Goal: Task Accomplishment & Management: Manage account settings

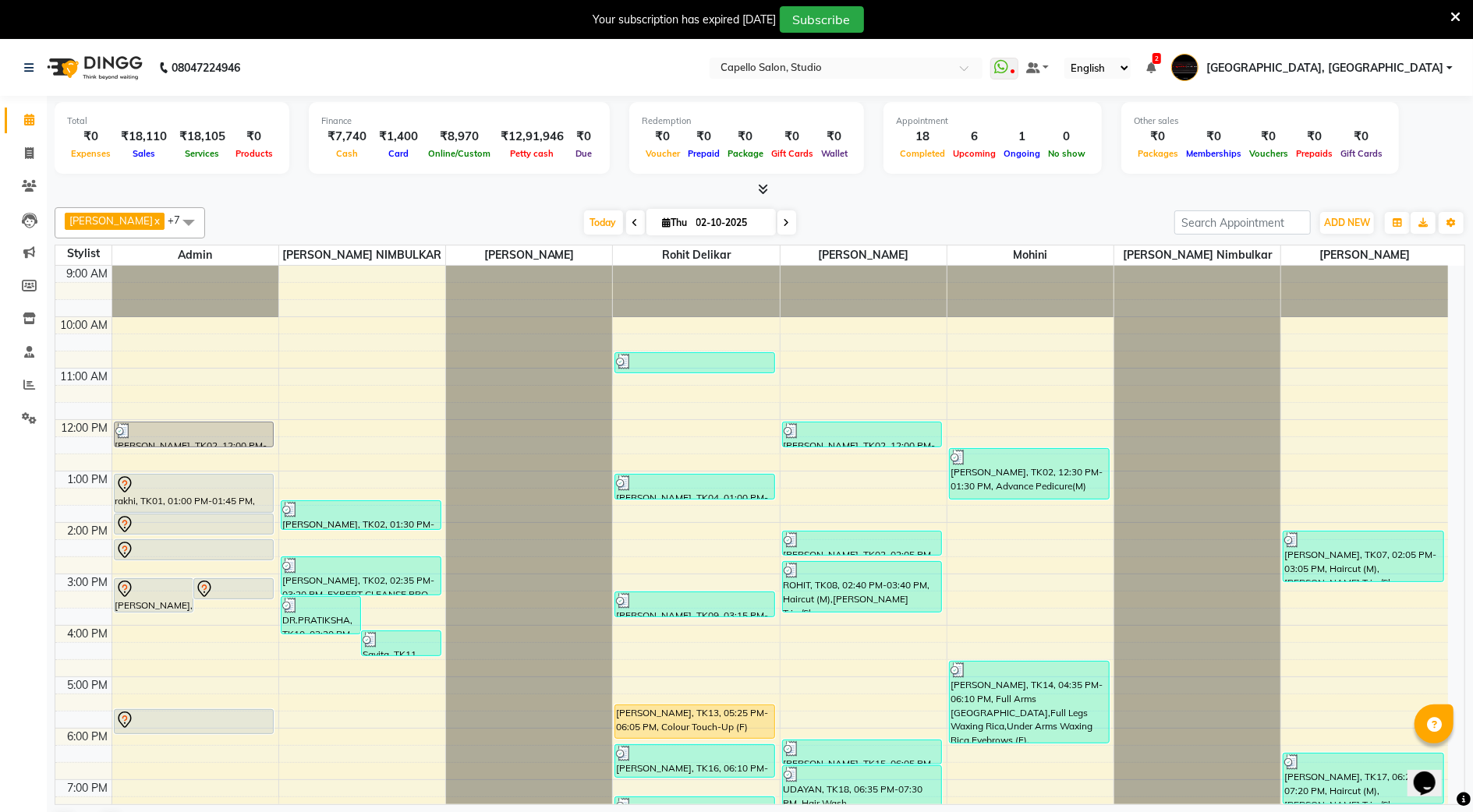
scroll to position [110, 0]
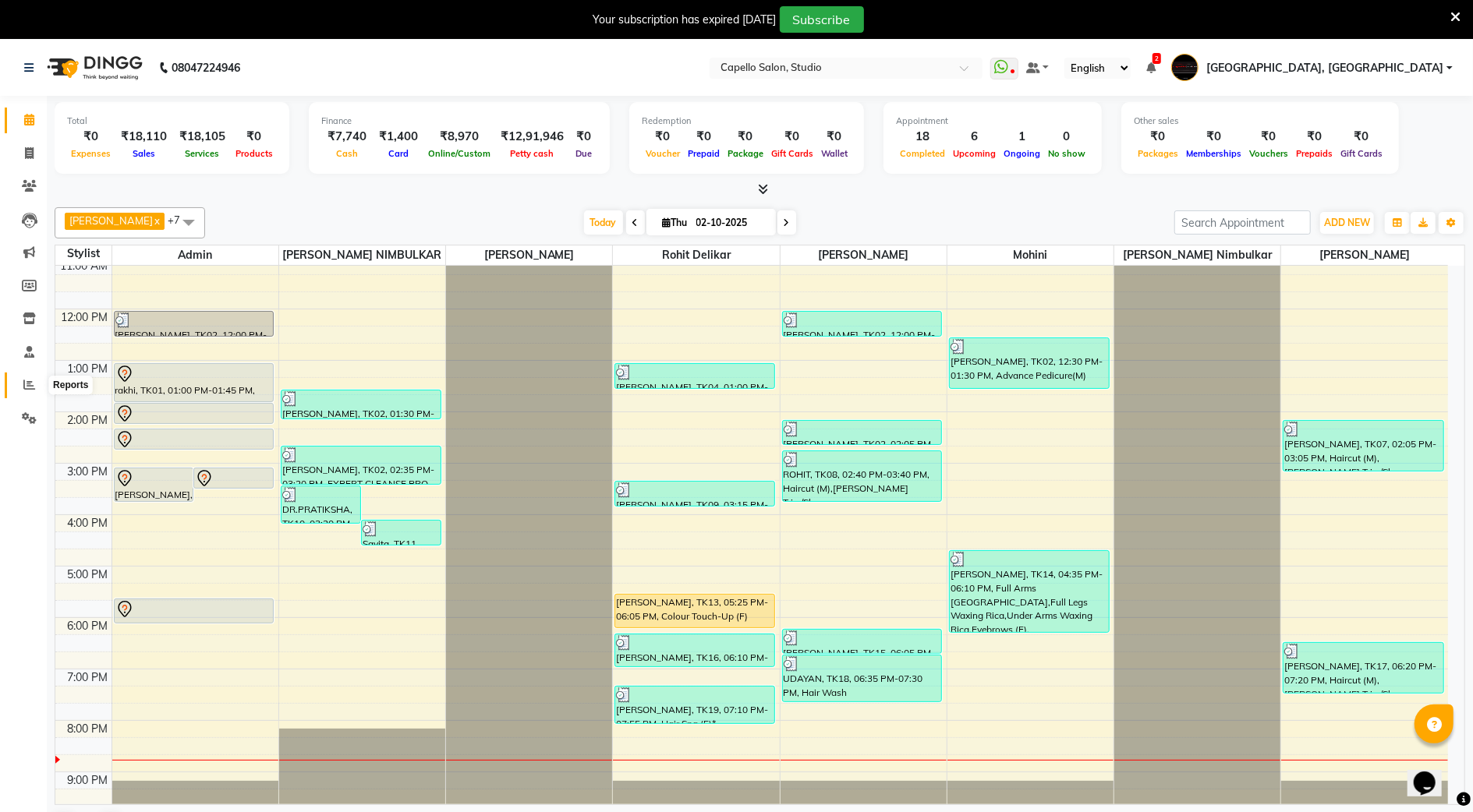
click at [19, 377] on span at bounding box center [29, 386] width 27 height 18
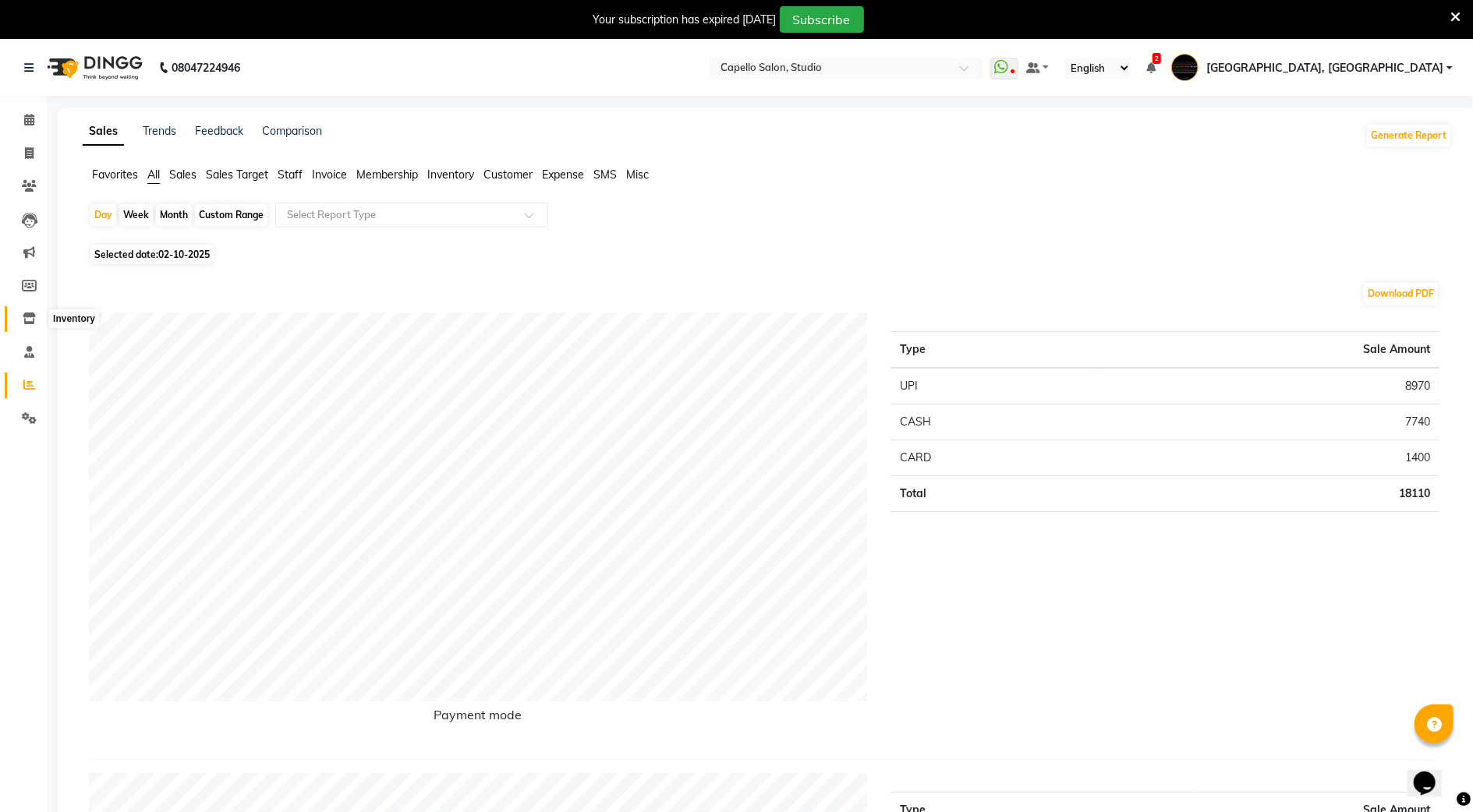
click at [25, 312] on span at bounding box center [29, 319] width 27 height 18
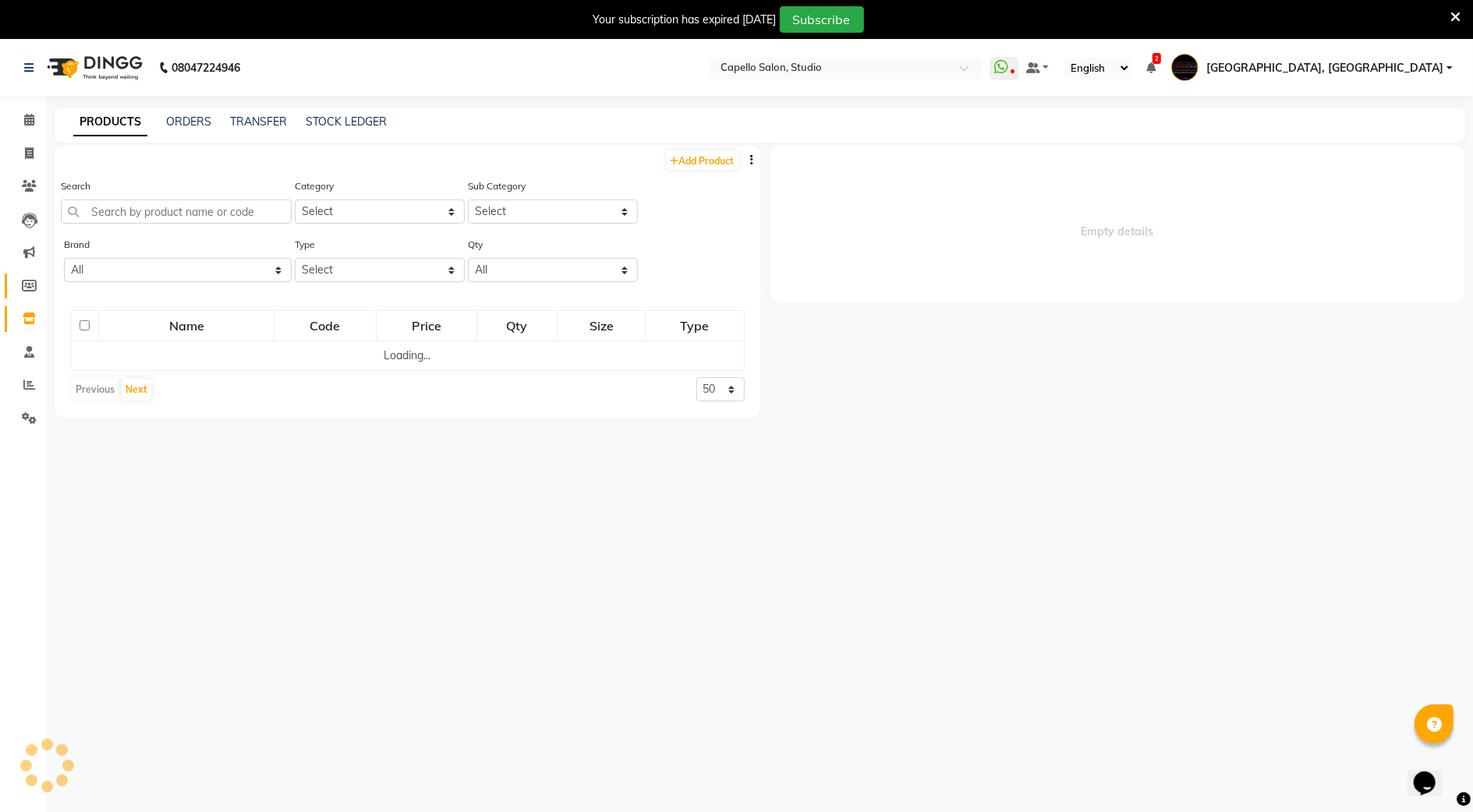
select select
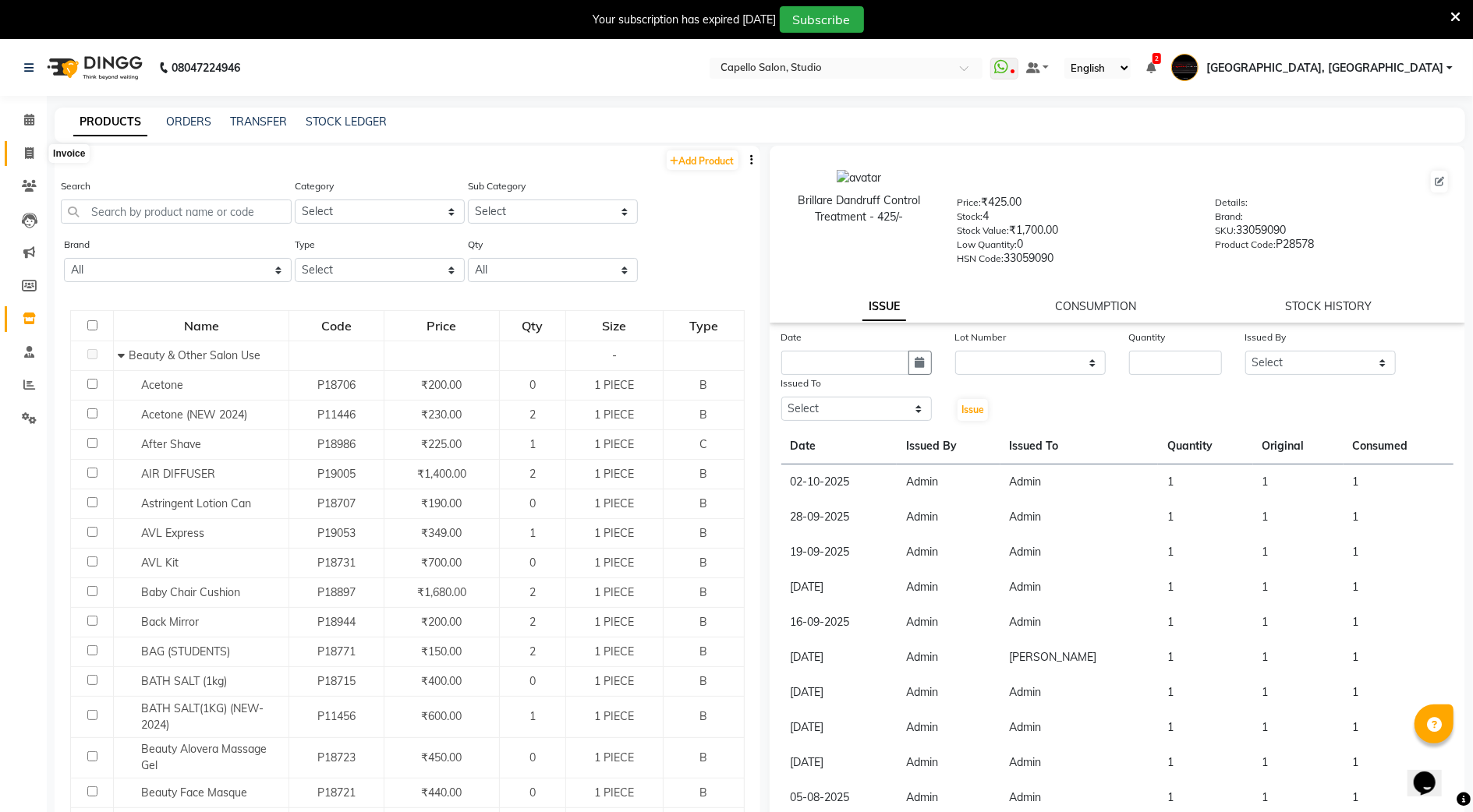
click at [25, 159] on icon at bounding box center [28, 152] width 8 height 12
select select "service"
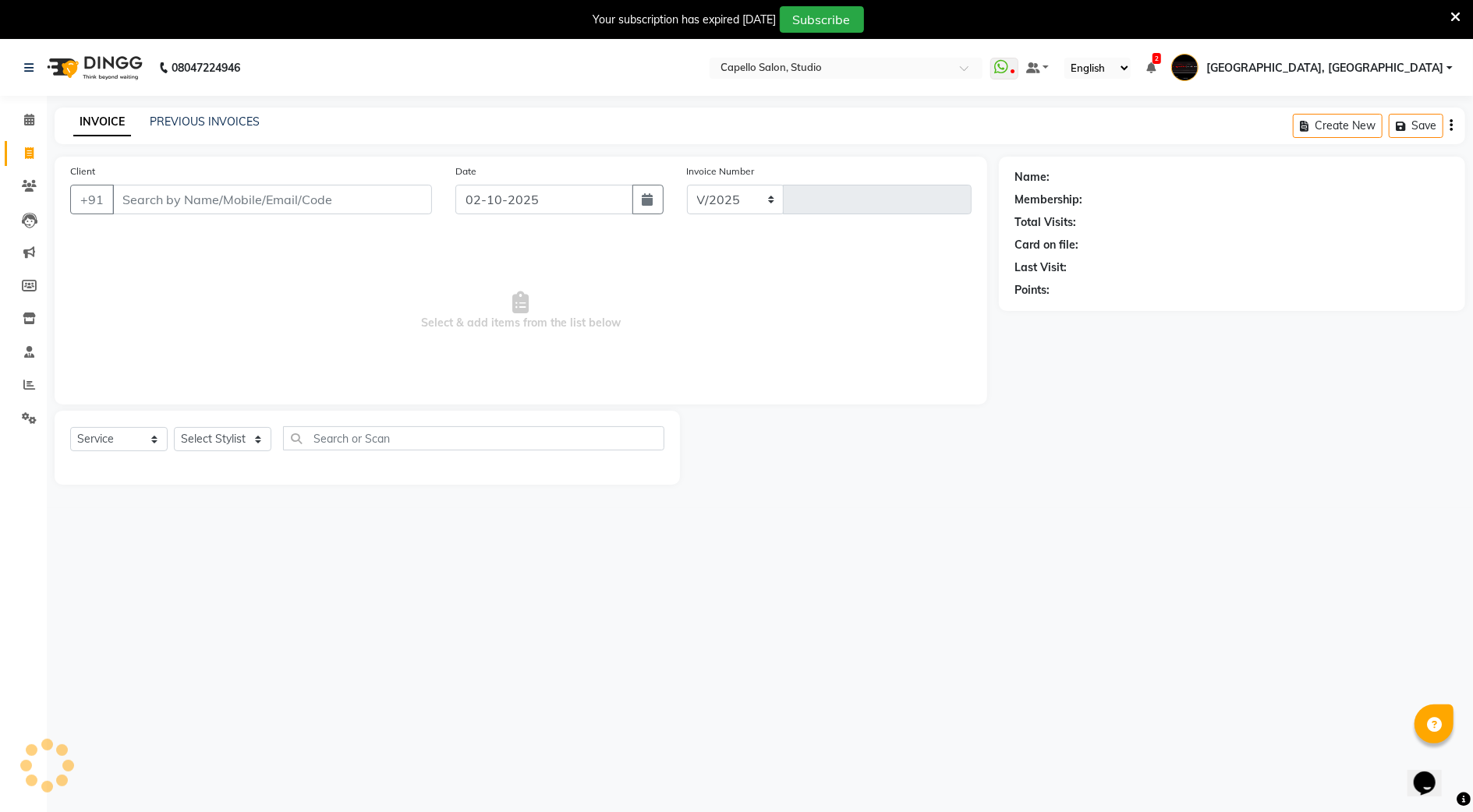
scroll to position [39, 0]
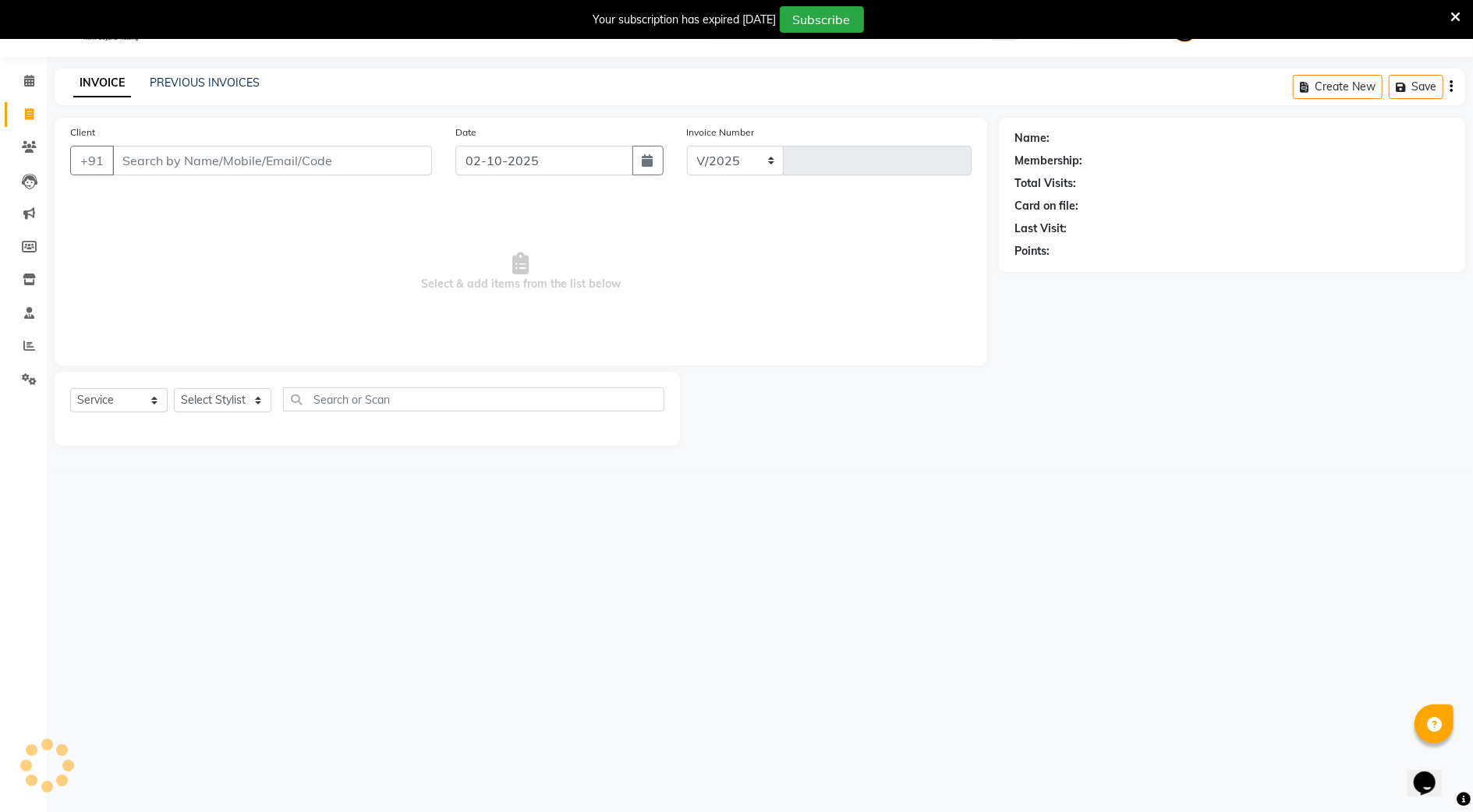
select select "847"
type input "3900"
click at [218, 88] on div "PREVIOUS INVOICES" at bounding box center [204, 83] width 110 height 16
click at [218, 84] on link "PREVIOUS INVOICES" at bounding box center [204, 82] width 110 height 14
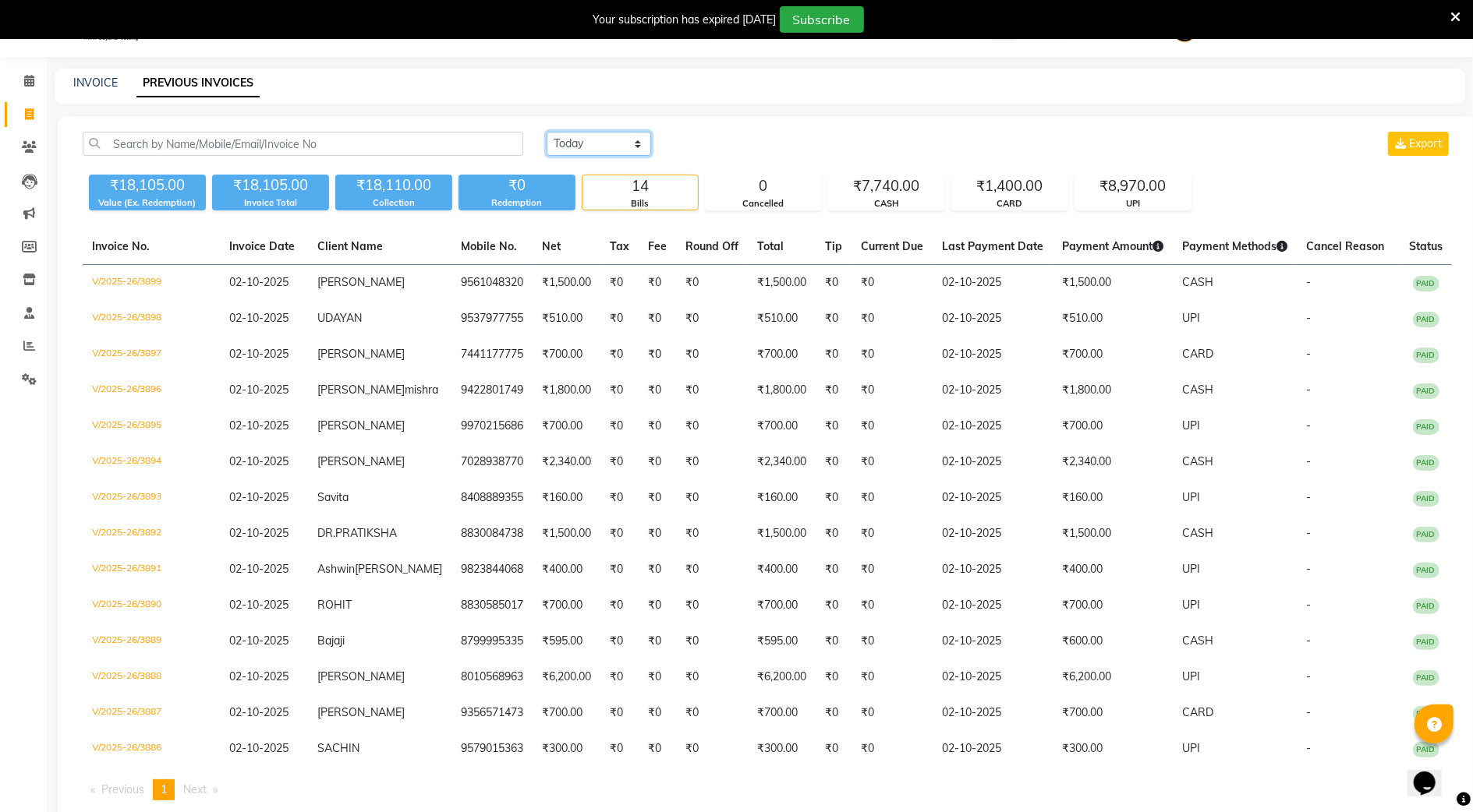
click at [613, 147] on select "Today Yesterday Custom Range" at bounding box center [599, 143] width 104 height 24
click at [547, 131] on select "Today Yesterday Custom Range" at bounding box center [599, 143] width 104 height 24
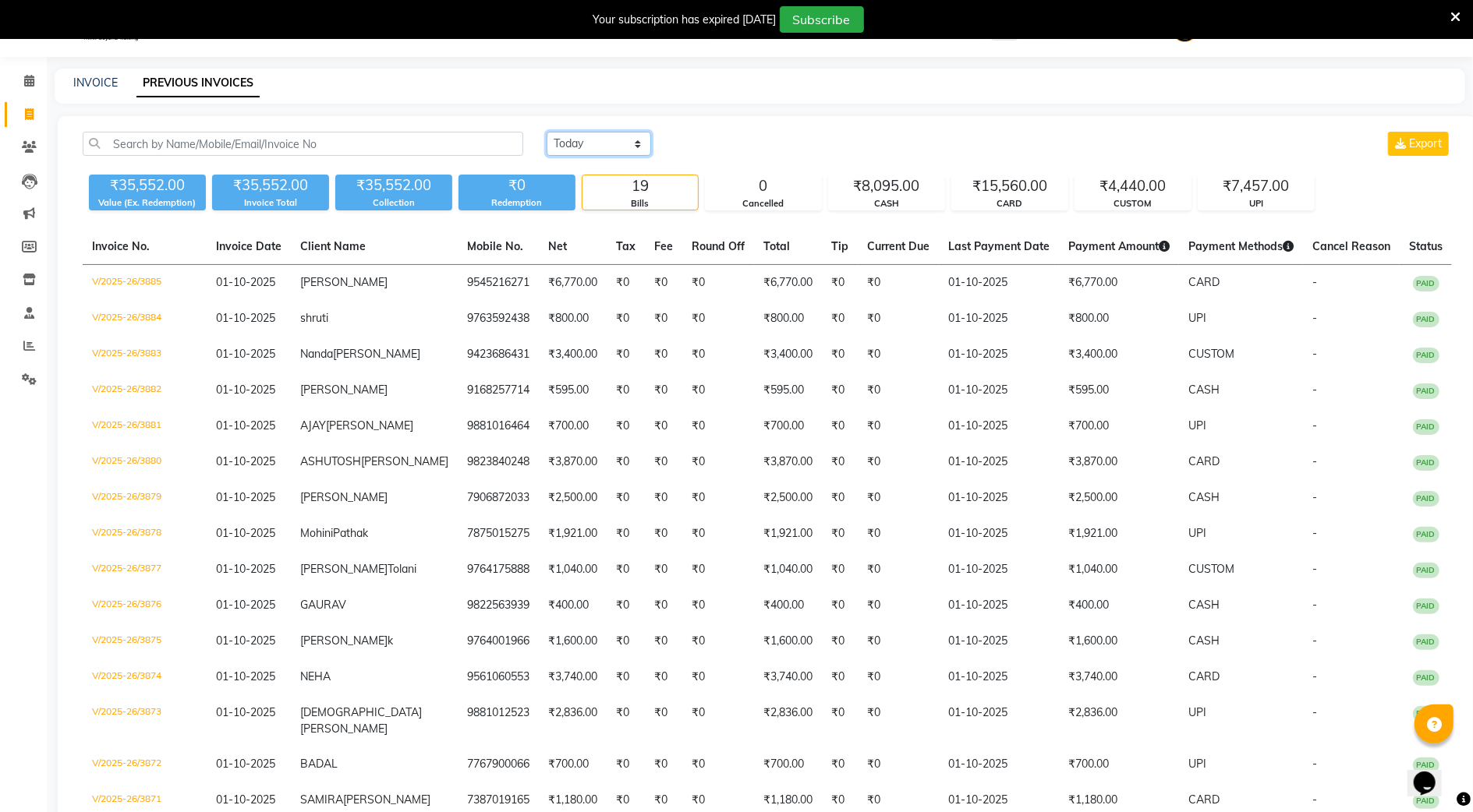
drag, startPoint x: 608, startPoint y: 132, endPoint x: 608, endPoint y: 157, distance: 25.0
click at [608, 132] on select "Today Yesterday Custom Range" at bounding box center [599, 143] width 104 height 24
select select "range"
click at [547, 131] on select "Today Yesterday Custom Range" at bounding box center [599, 143] width 104 height 24
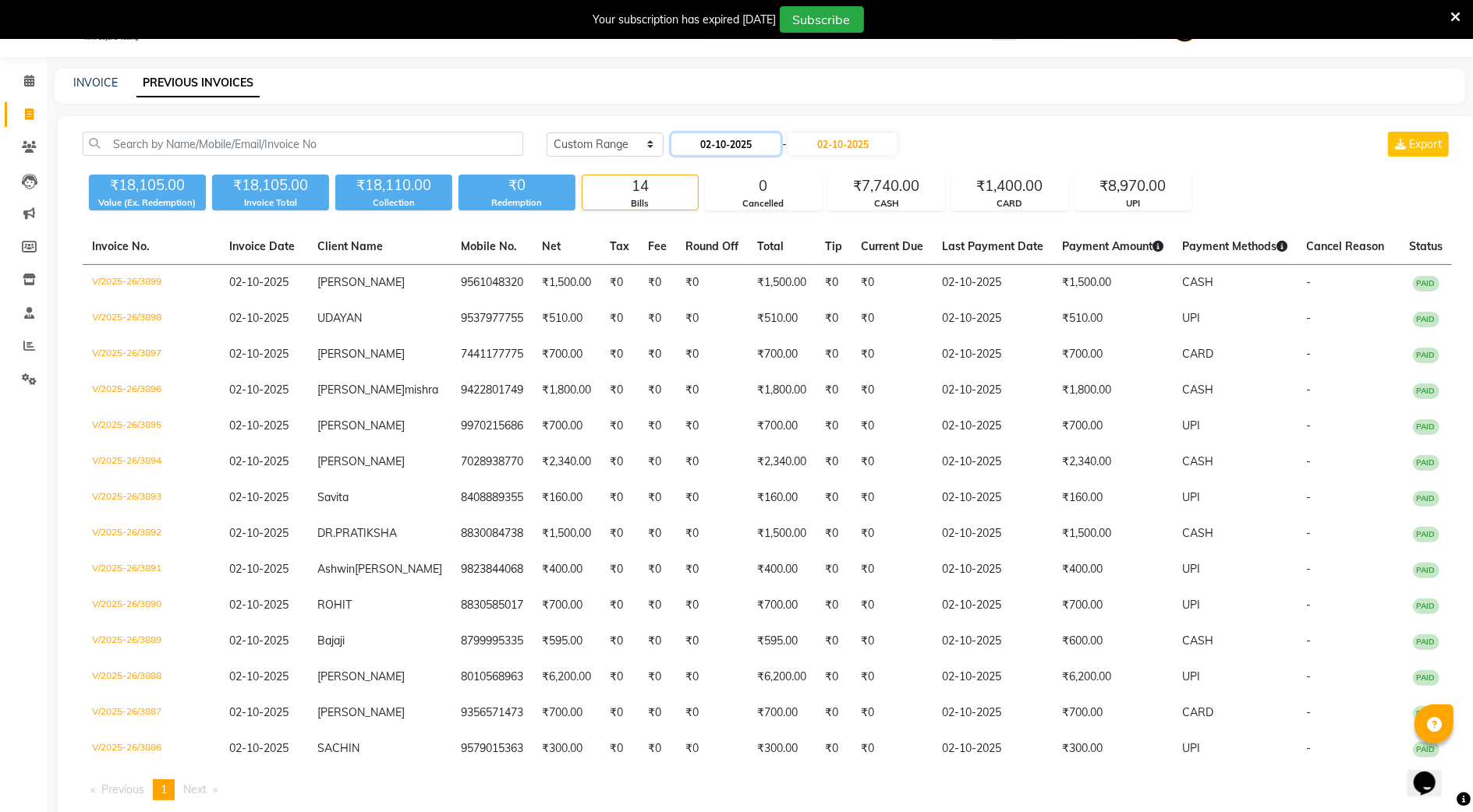
click at [686, 150] on input "02-10-2025" at bounding box center [726, 144] width 110 height 22
select select "10"
select select "2025"
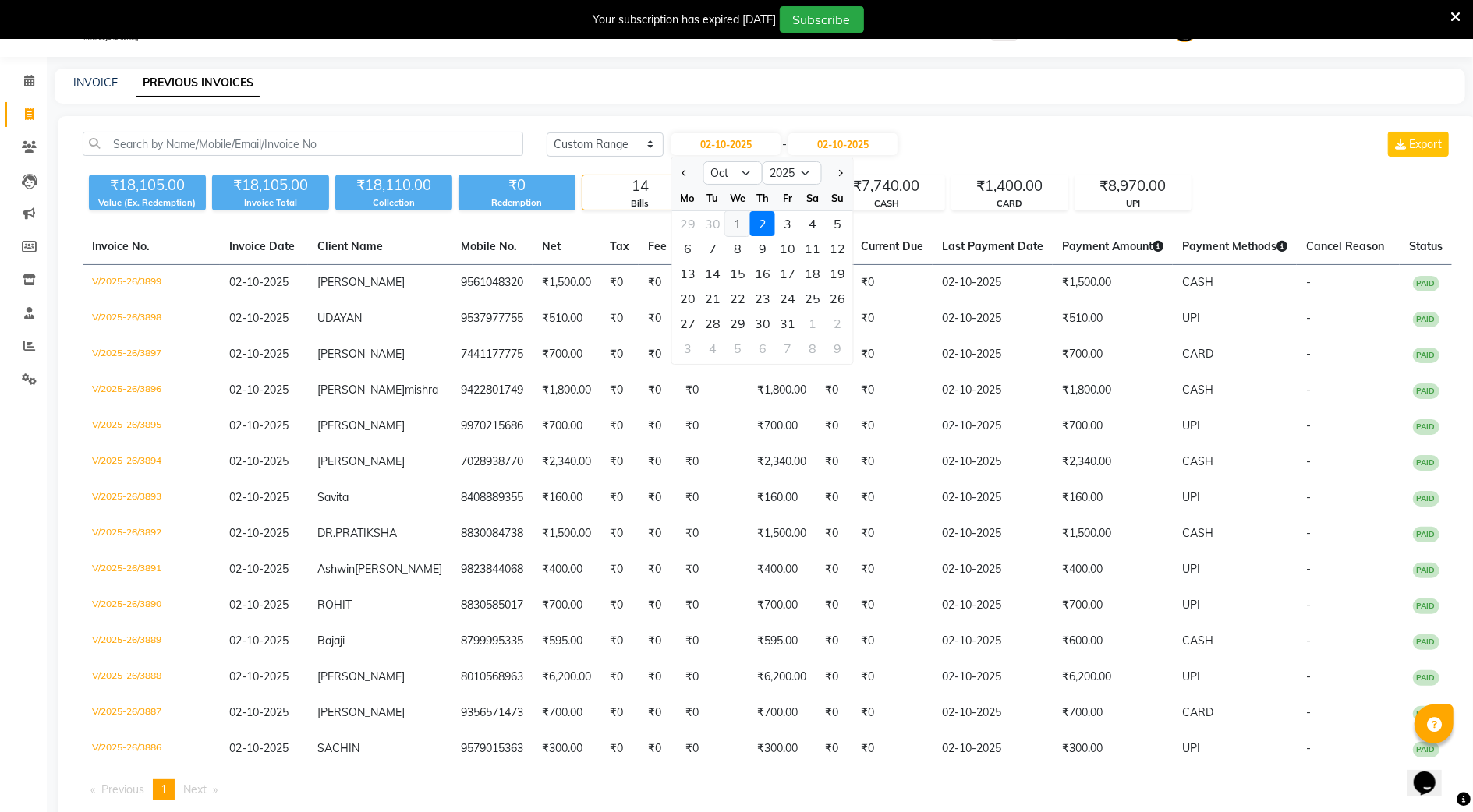
click at [733, 219] on div "1" at bounding box center [737, 224] width 25 height 25
type input "01-10-2025"
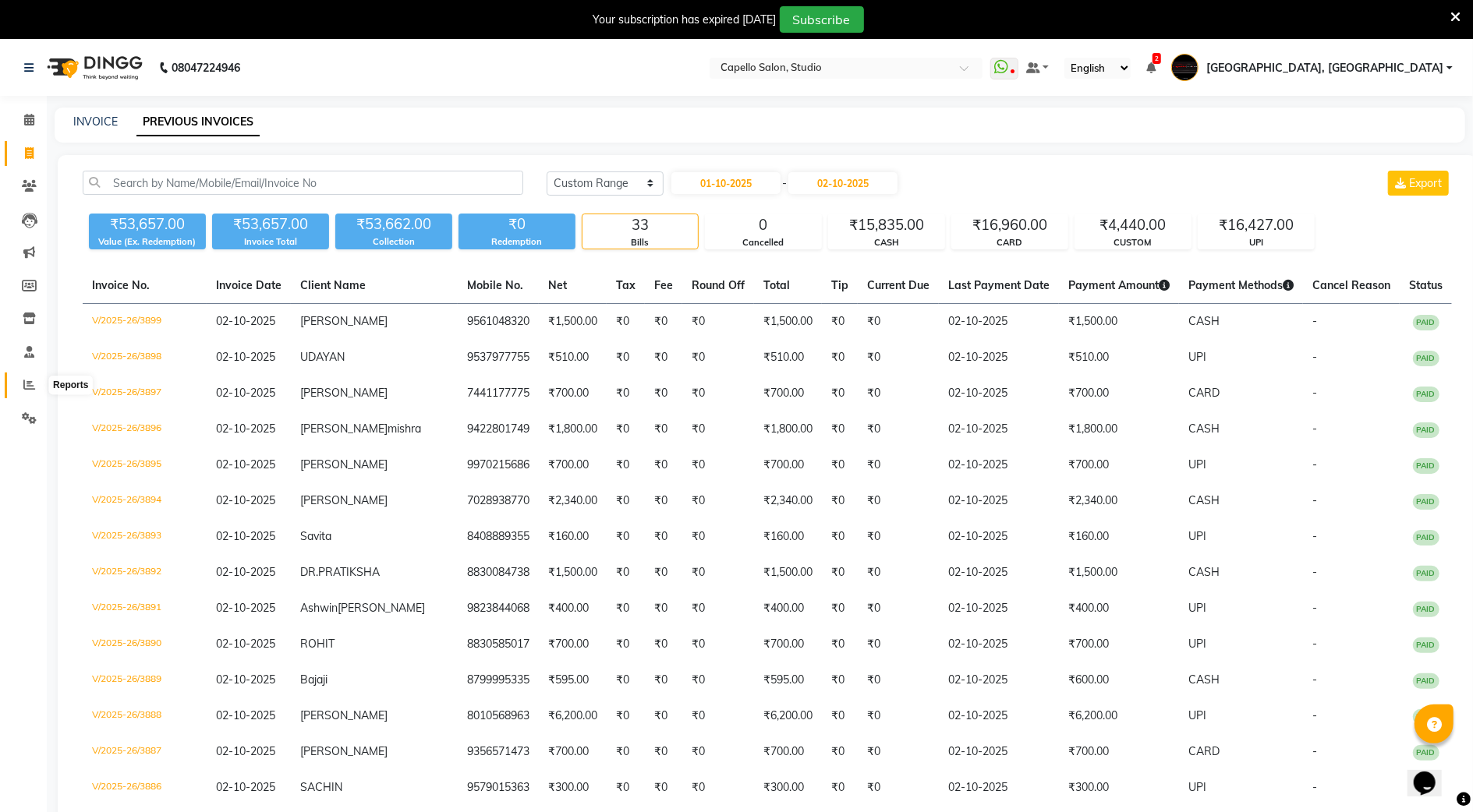
click at [24, 382] on icon at bounding box center [29, 384] width 12 height 12
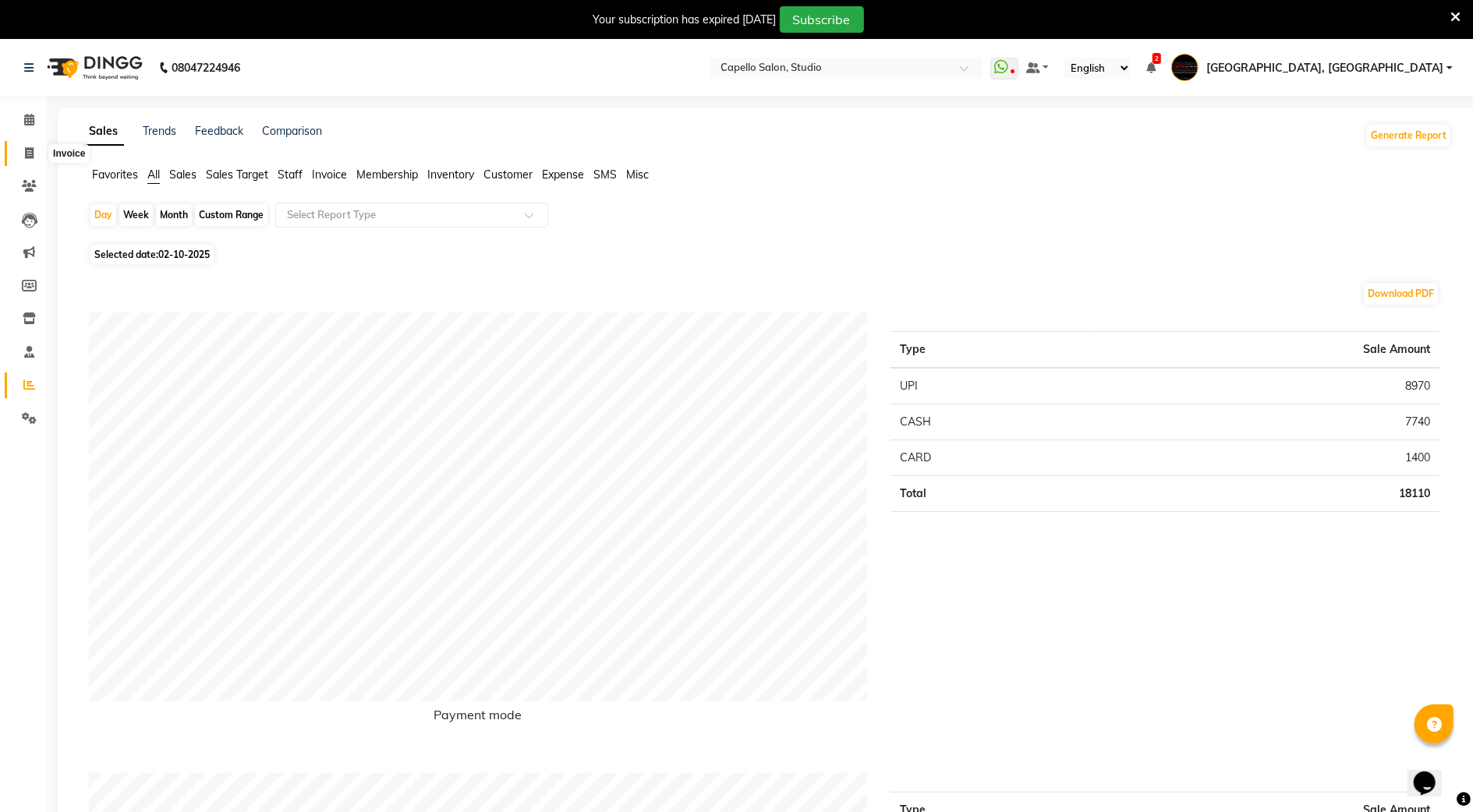
click at [29, 156] on icon at bounding box center [28, 152] width 8 height 12
select select "service"
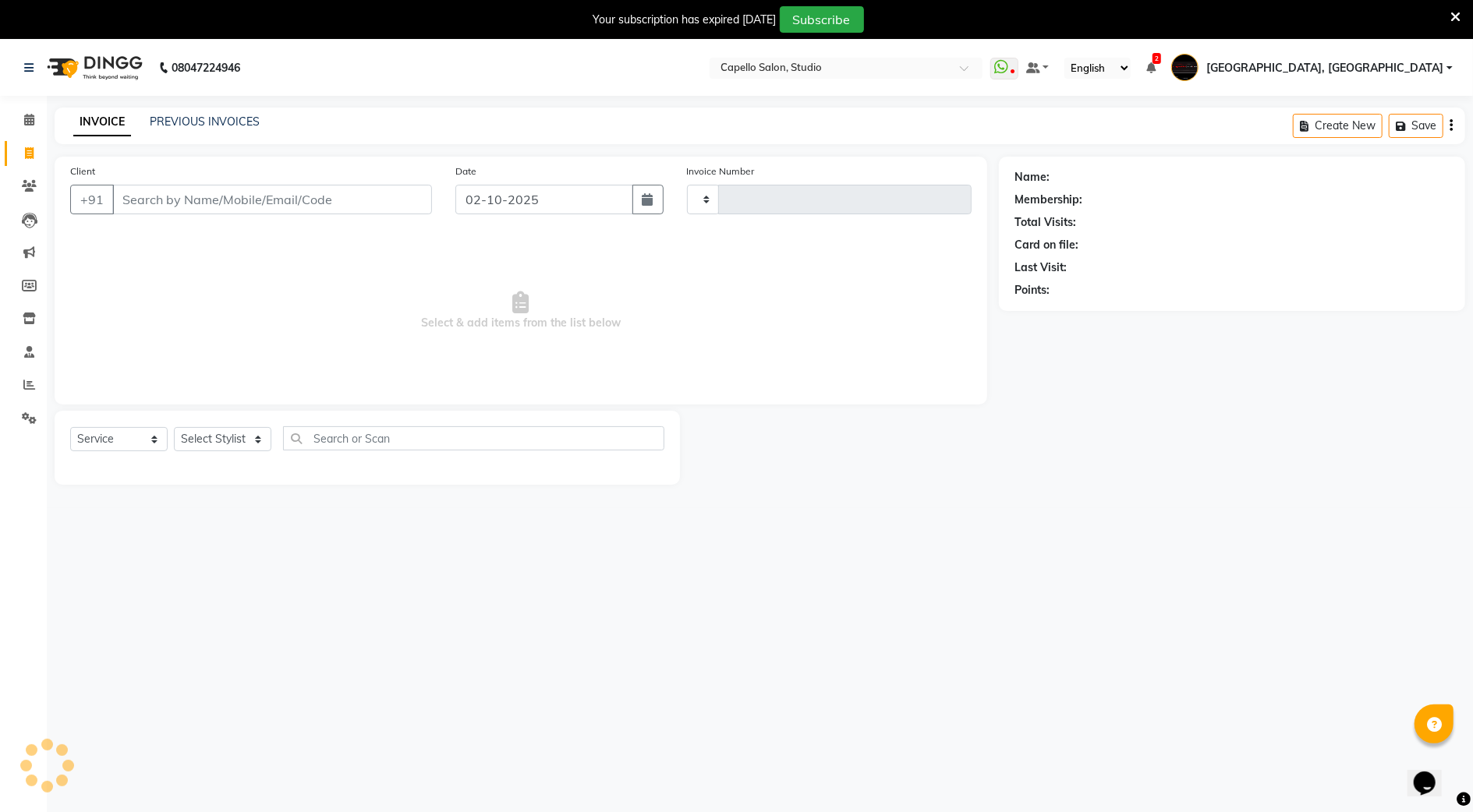
scroll to position [39, 0]
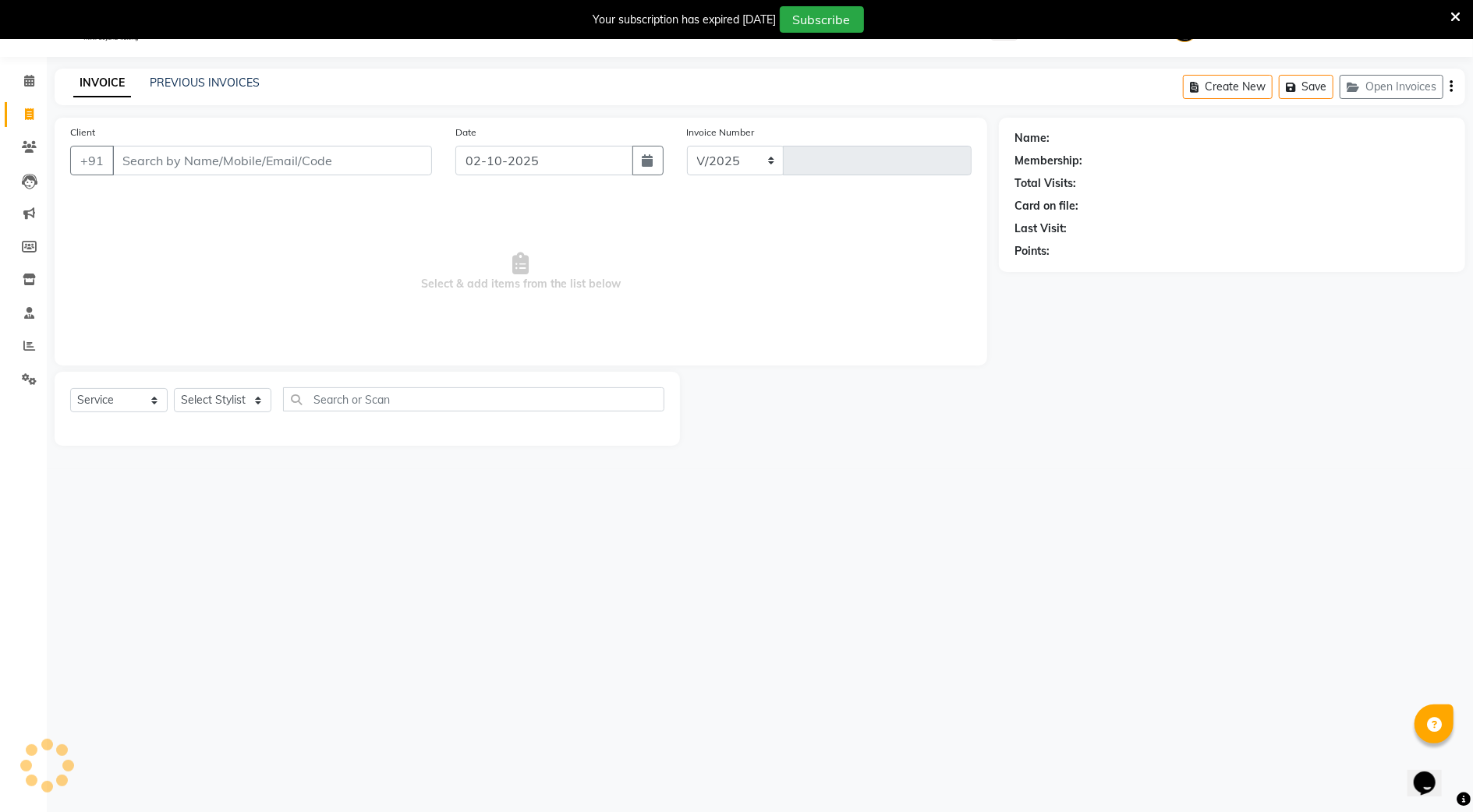
select select "847"
type input "3900"
click at [227, 86] on link "PREVIOUS INVOICES" at bounding box center [204, 82] width 110 height 14
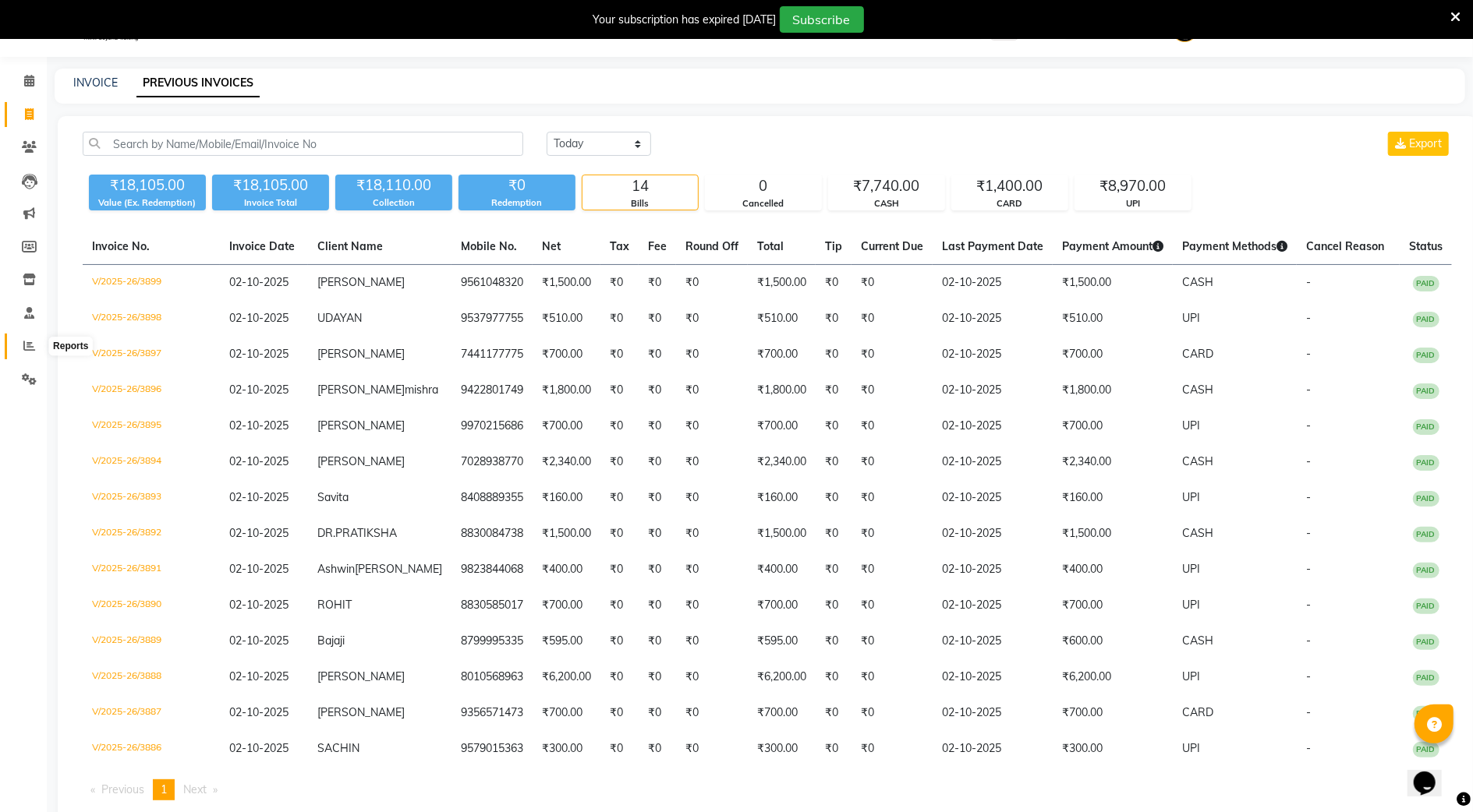
click at [35, 338] on span at bounding box center [29, 347] width 27 height 18
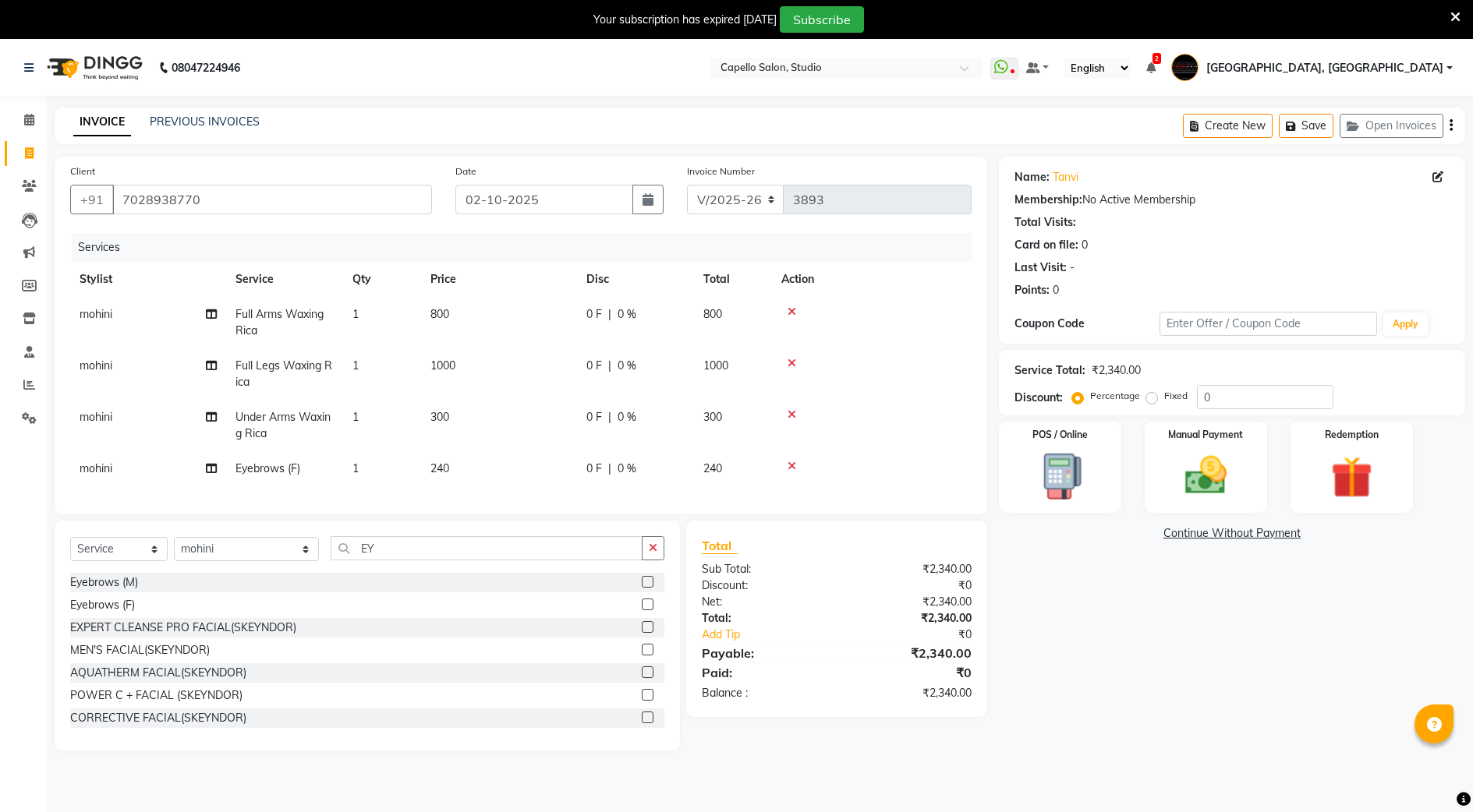
select select "847"
select select "service"
select select "85681"
click at [40, 123] on span at bounding box center [29, 120] width 27 height 18
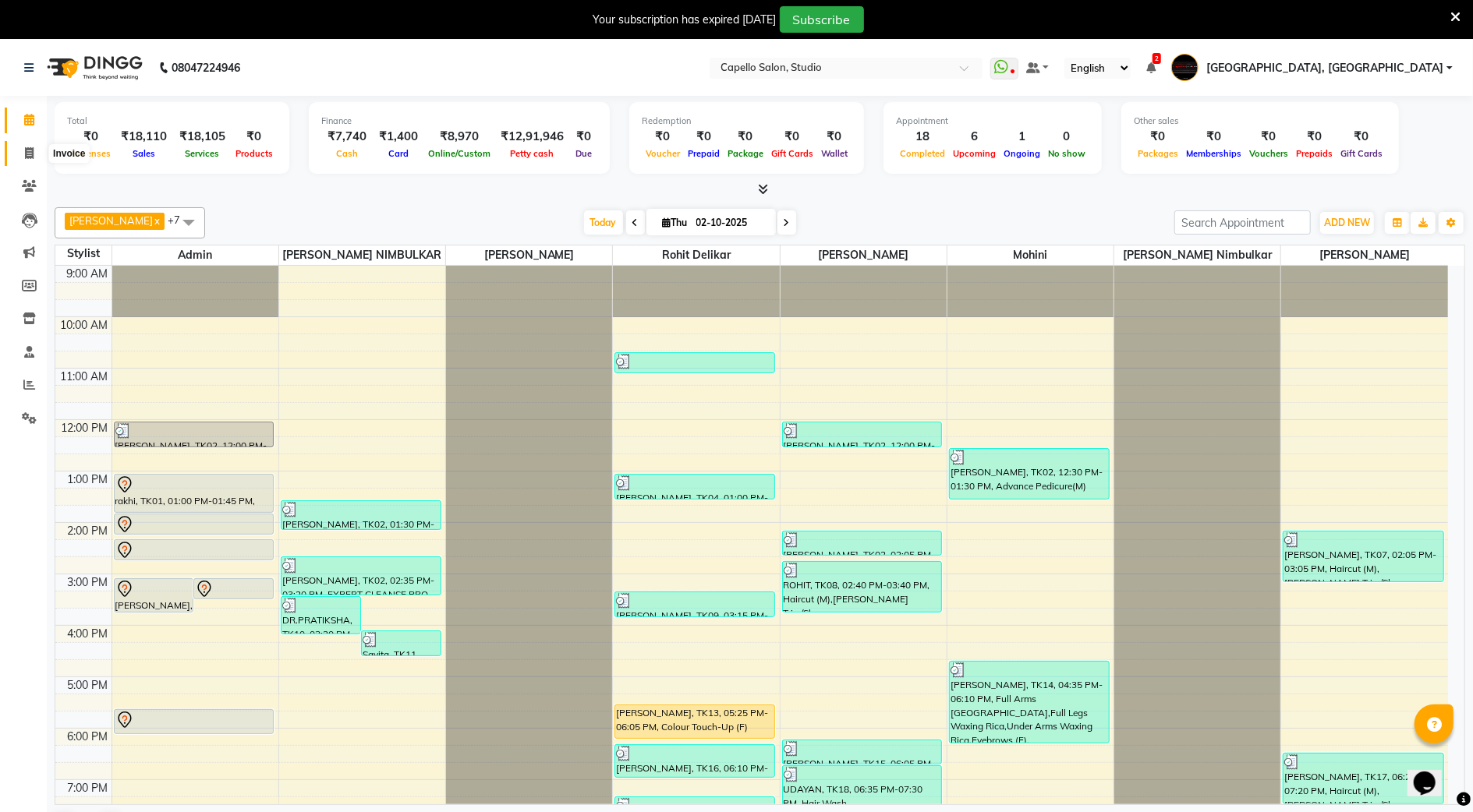
click at [25, 157] on icon at bounding box center [28, 152] width 8 height 12
select select "service"
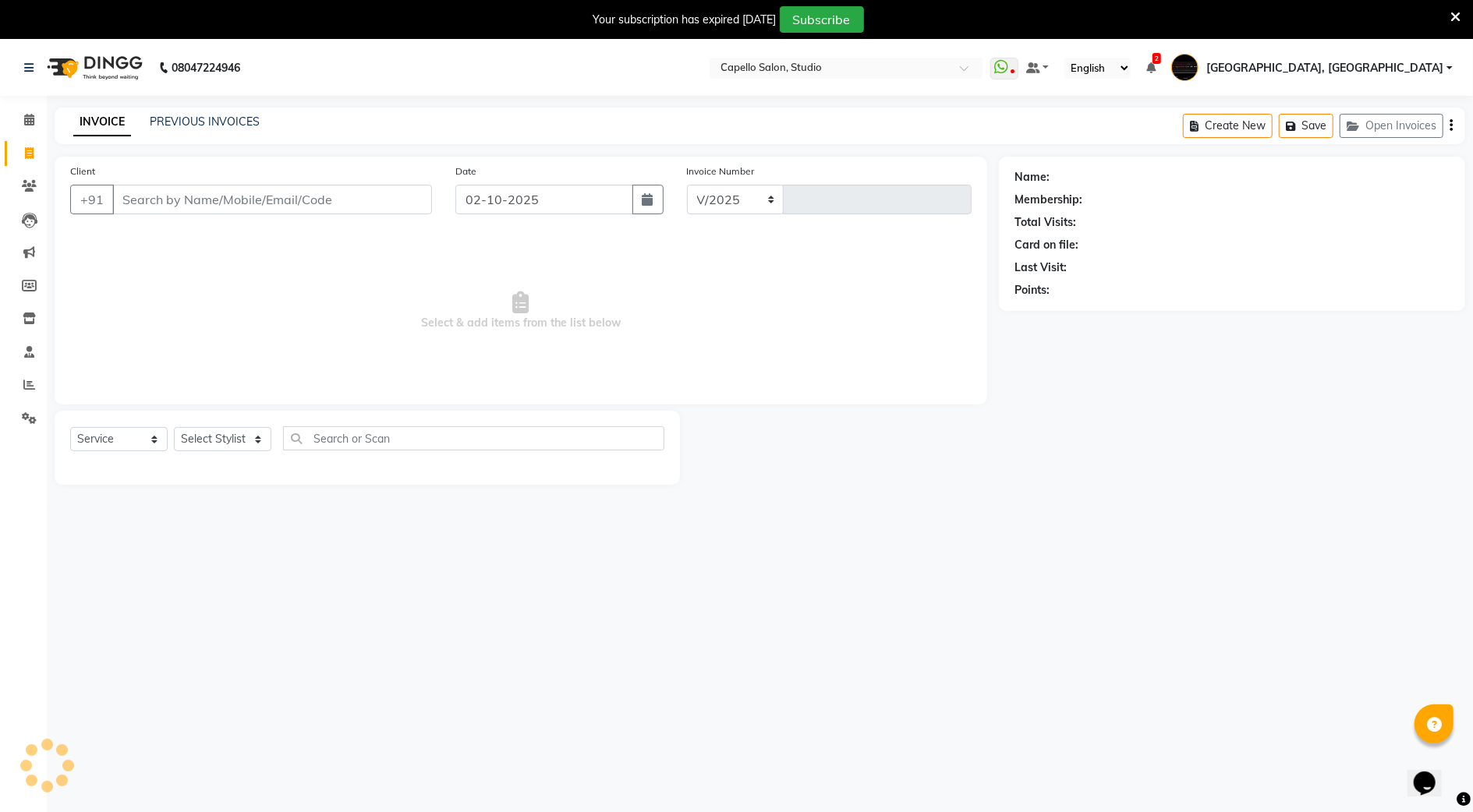
select select "847"
type input "3900"
click at [212, 121] on link "PREVIOUS INVOICES" at bounding box center [204, 121] width 110 height 14
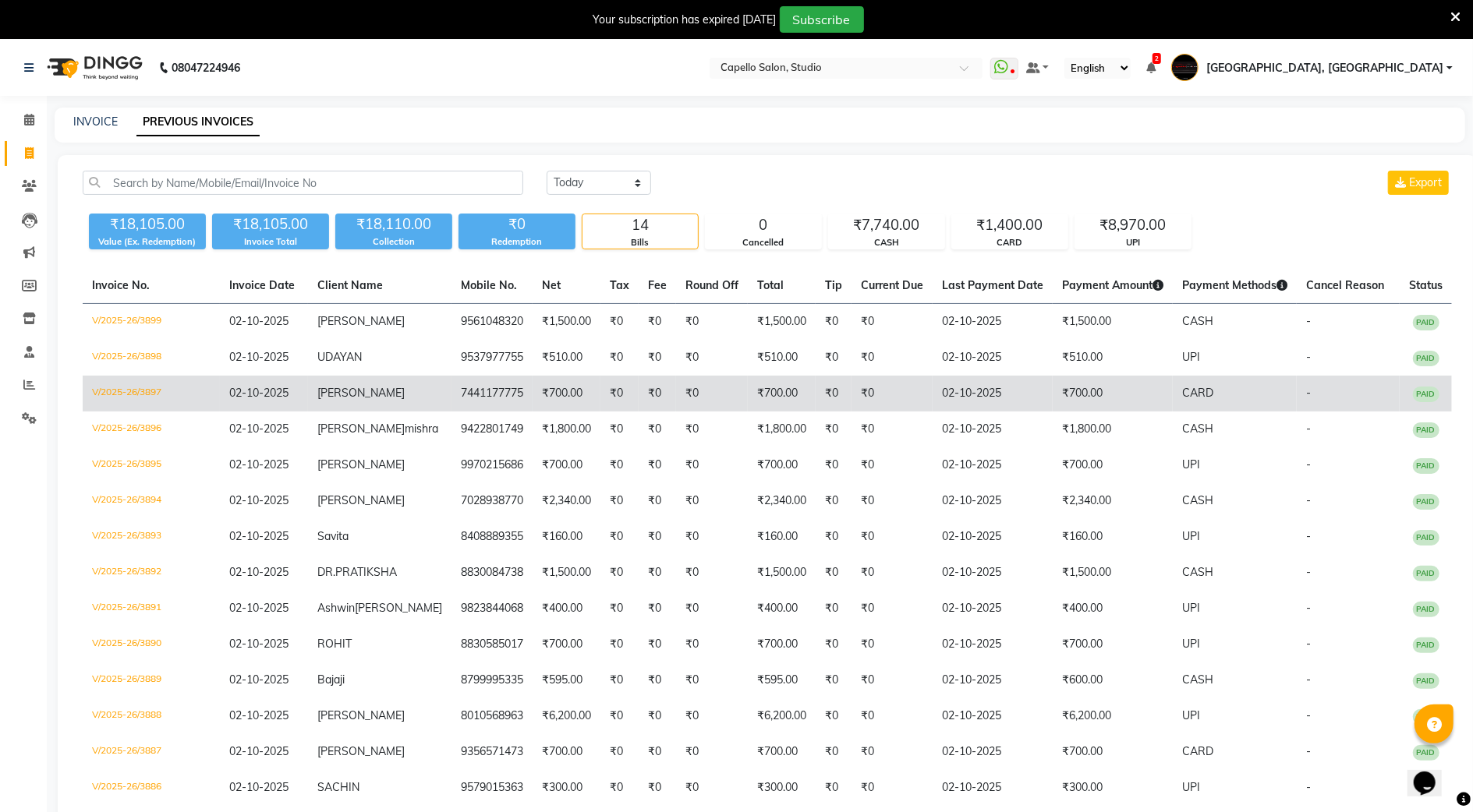
scroll to position [91, 0]
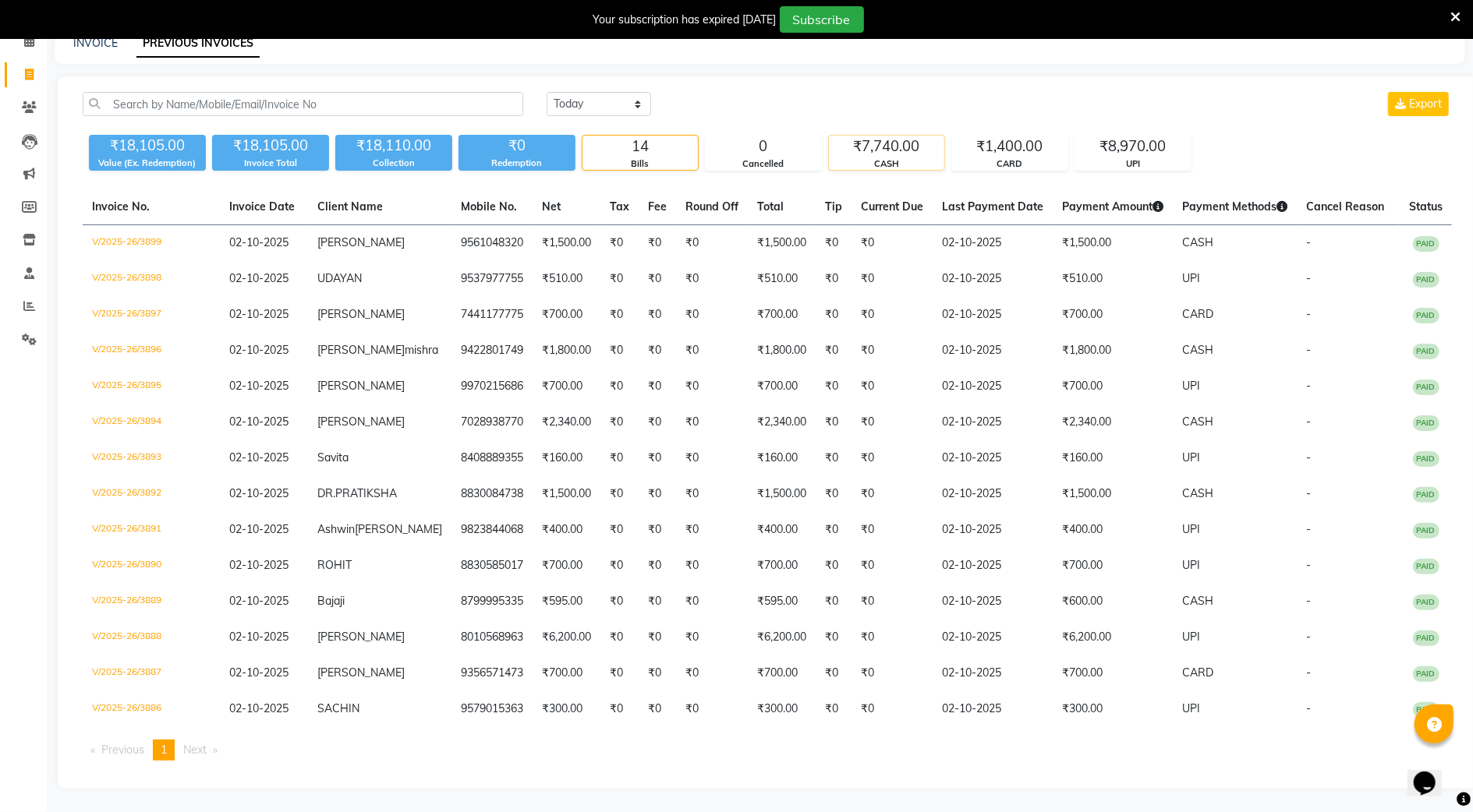
click at [871, 141] on div "₹7,740.00" at bounding box center [886, 147] width 115 height 22
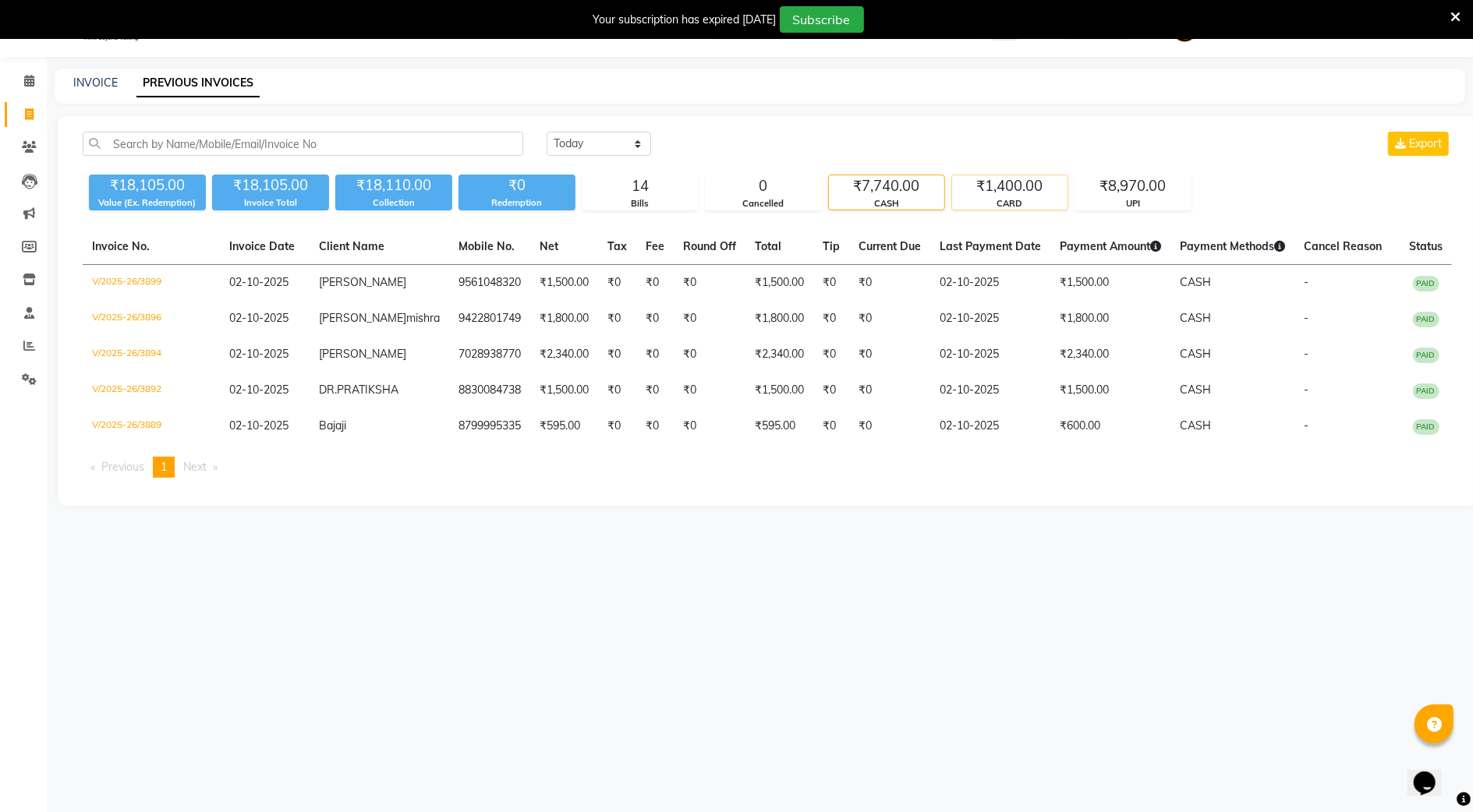
click at [992, 176] on div "₹1,400.00" at bounding box center [1009, 186] width 115 height 22
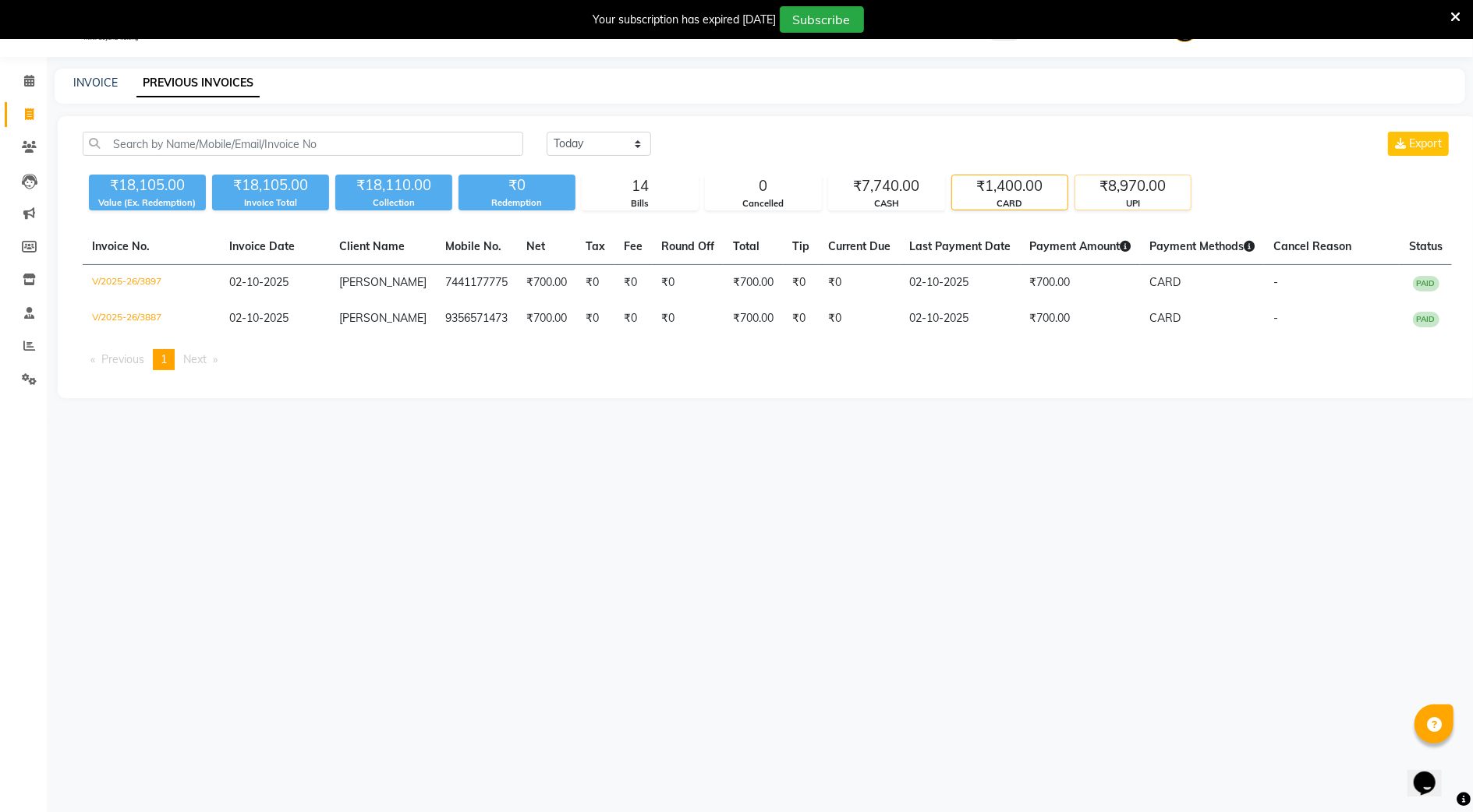
click at [1124, 197] on div "UPI" at bounding box center [1133, 203] width 115 height 14
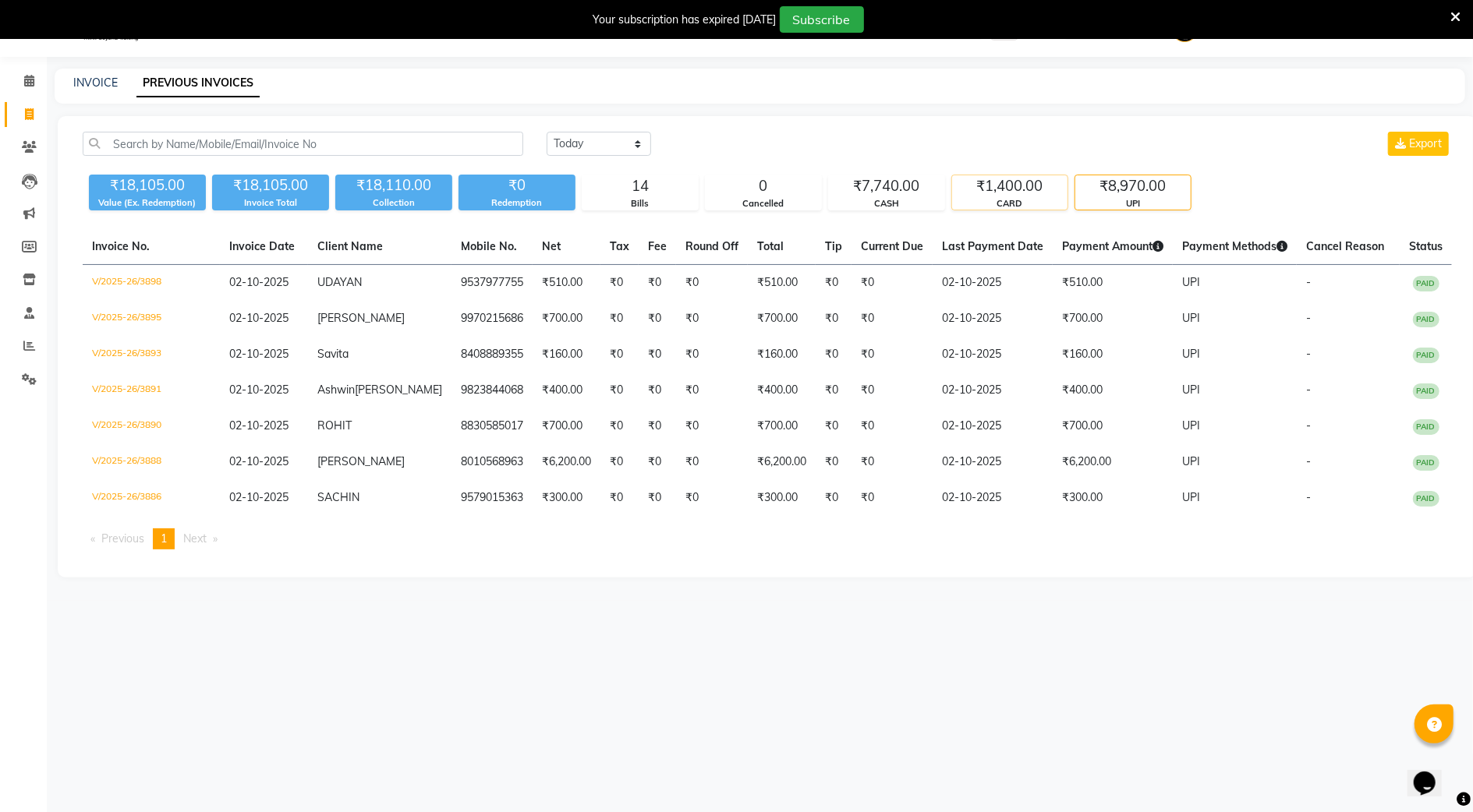
click at [988, 191] on div "₹1,400.00" at bounding box center [1009, 186] width 115 height 22
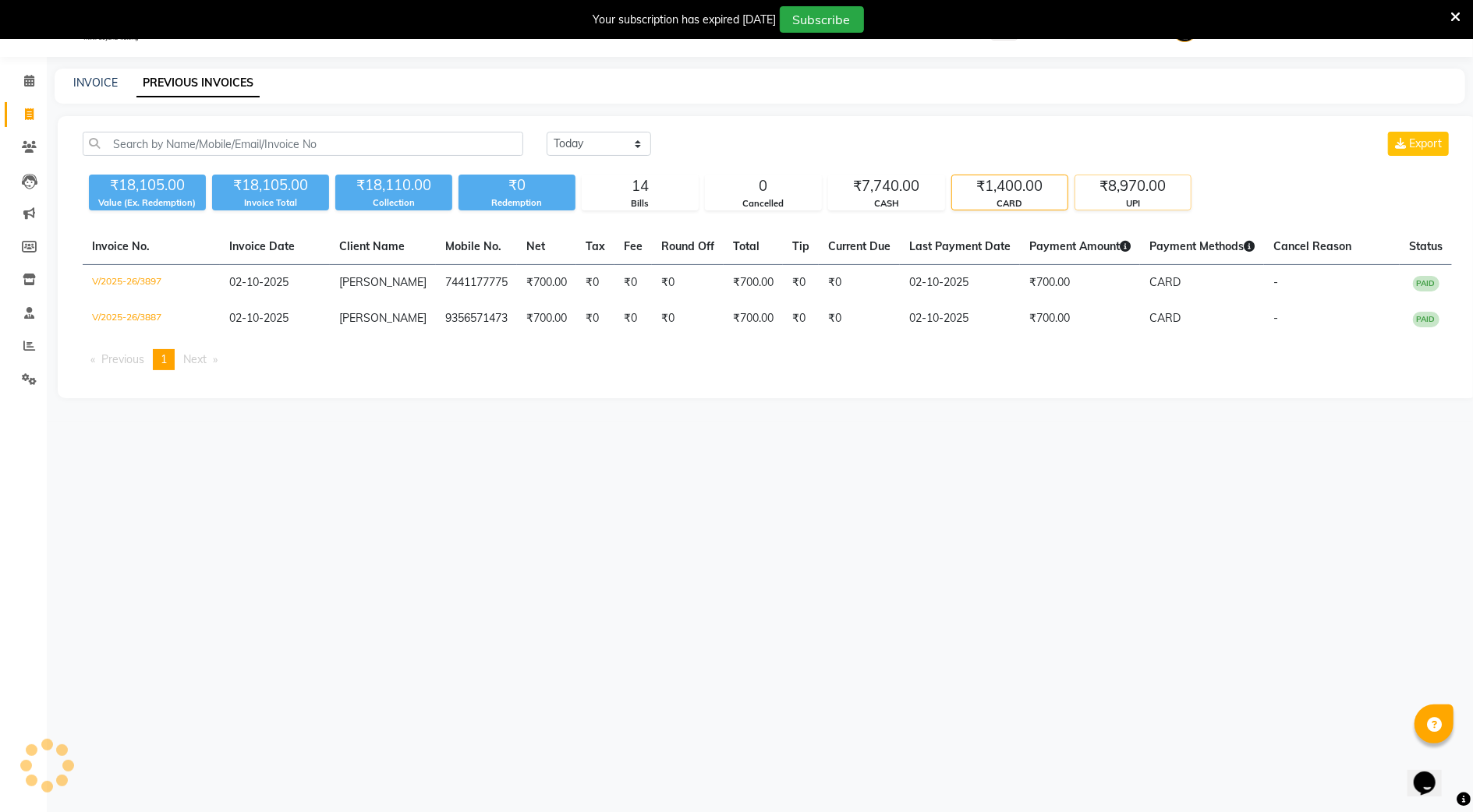
click at [1133, 210] on div "₹8,970.00 UPI" at bounding box center [1133, 192] width 117 height 36
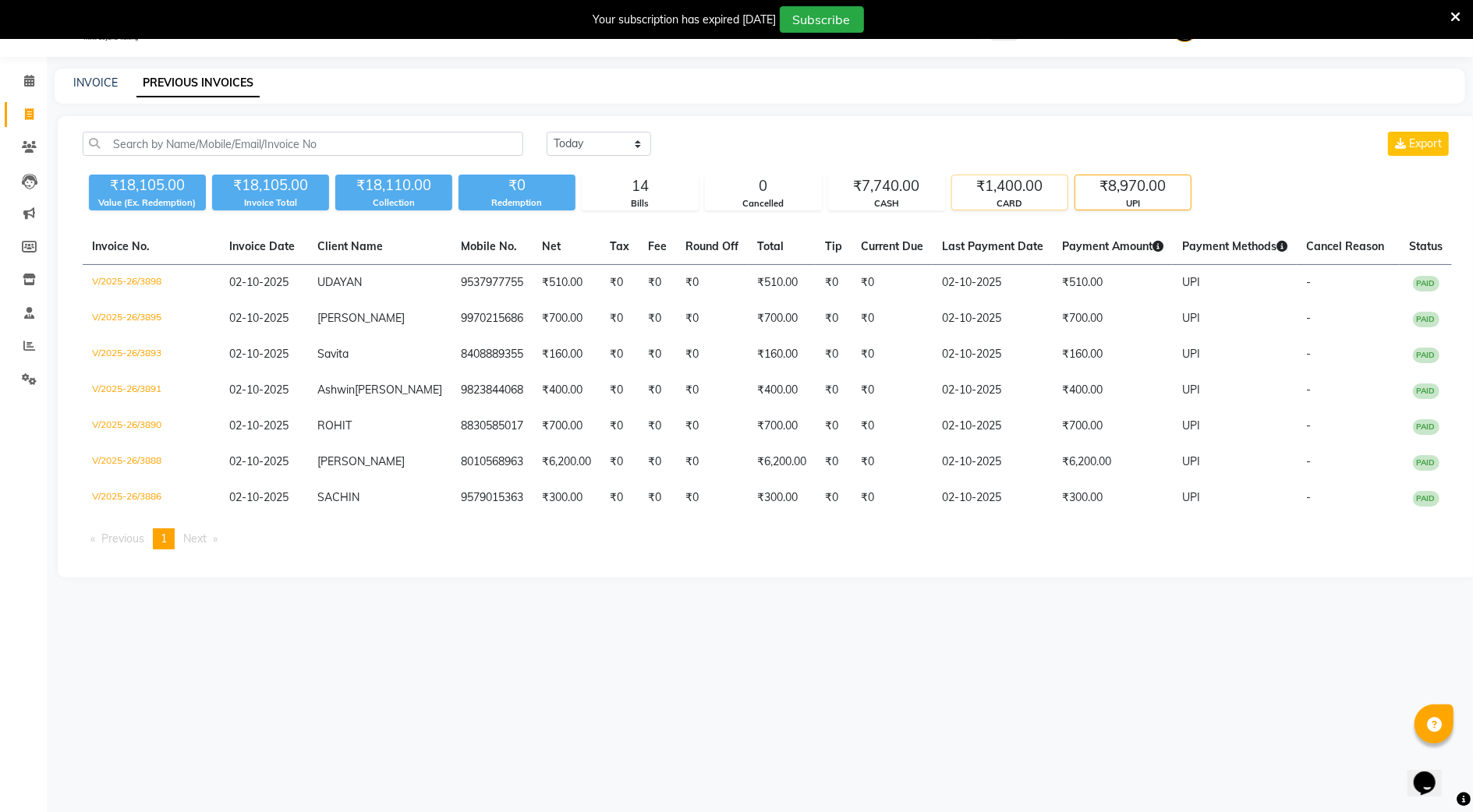
click at [988, 188] on div "₹1,400.00" at bounding box center [1009, 186] width 115 height 22
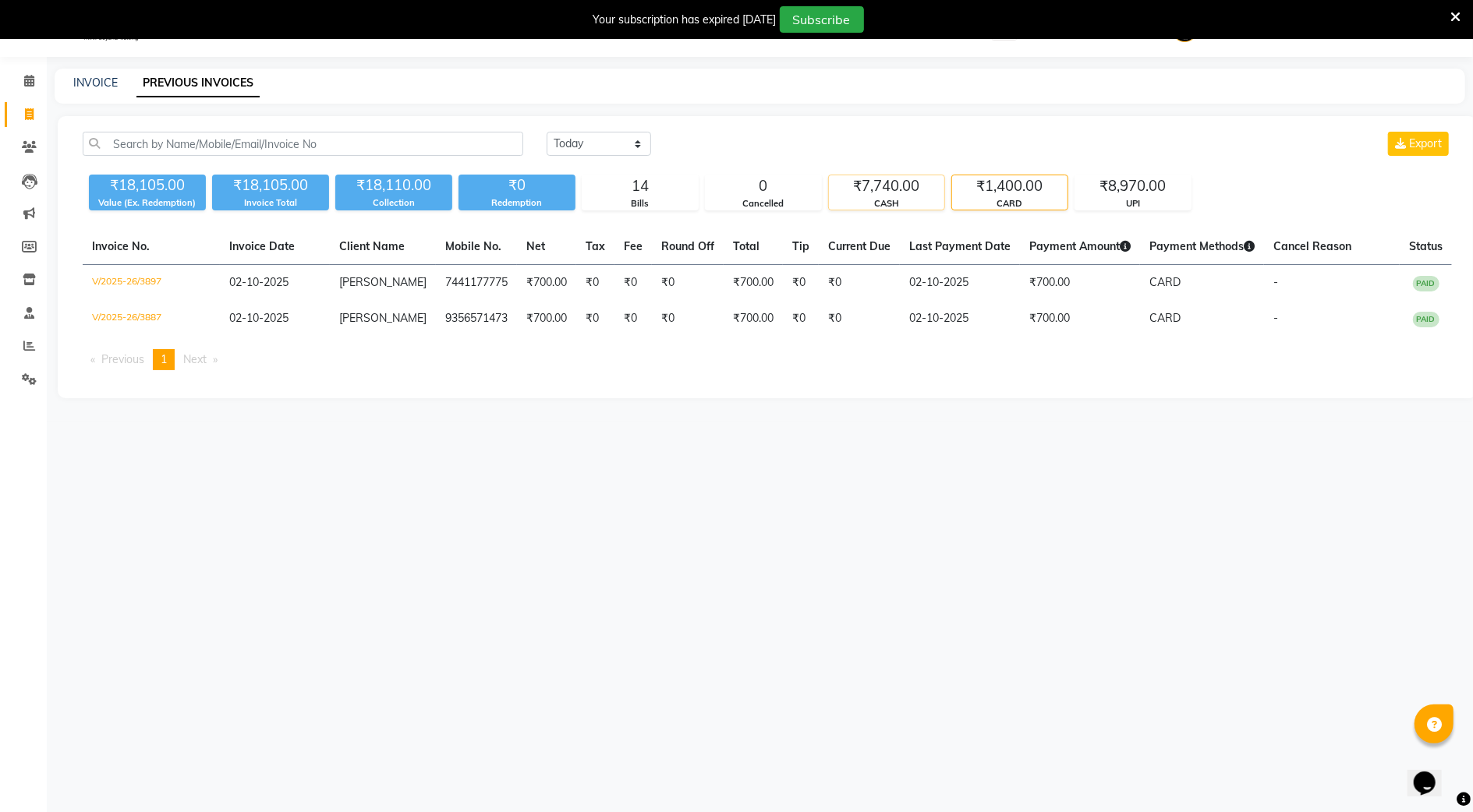
click at [862, 197] on div "CASH" at bounding box center [886, 203] width 115 height 14
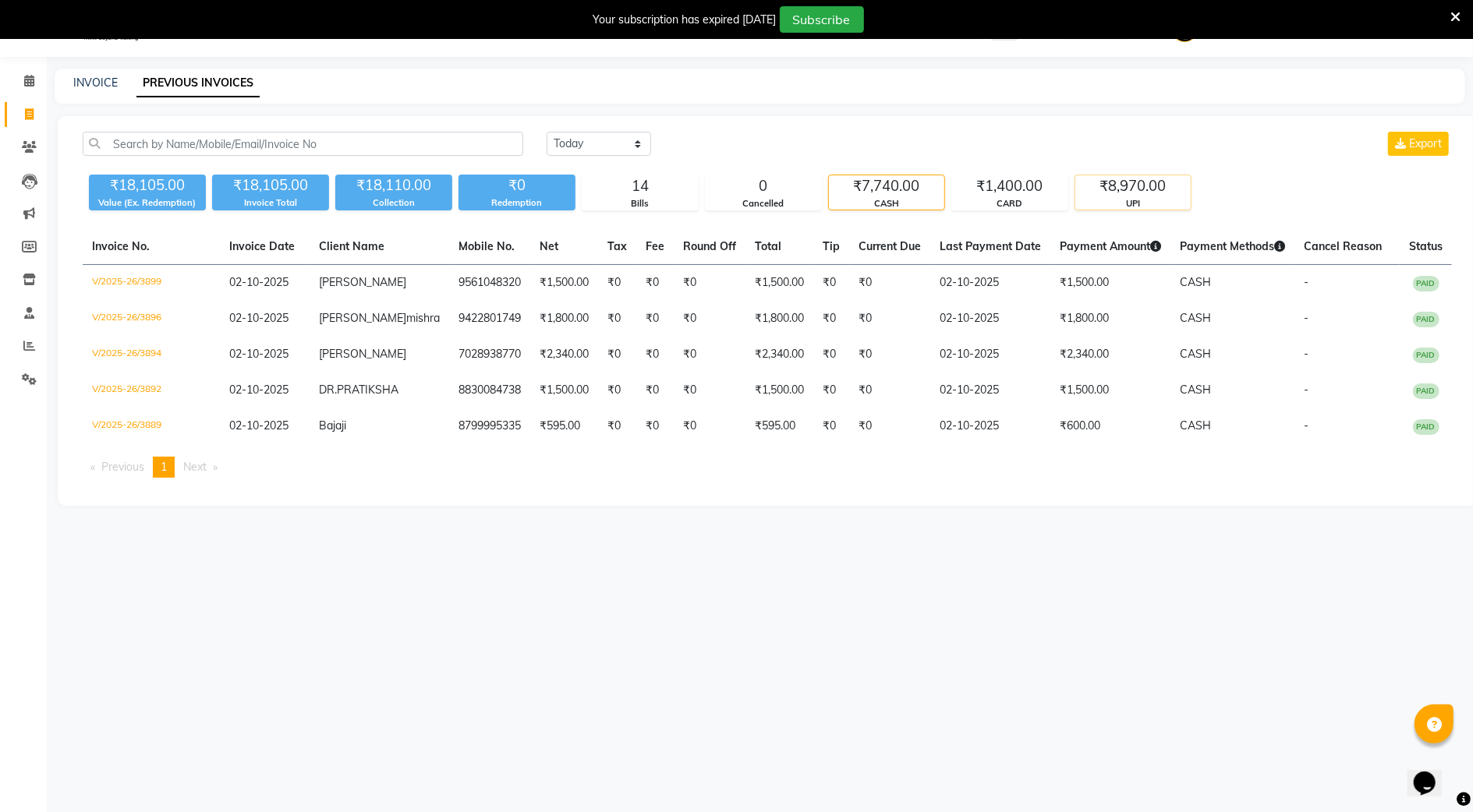
click at [1154, 197] on div "UPI" at bounding box center [1133, 203] width 115 height 14
